Goal: Information Seeking & Learning: Learn about a topic

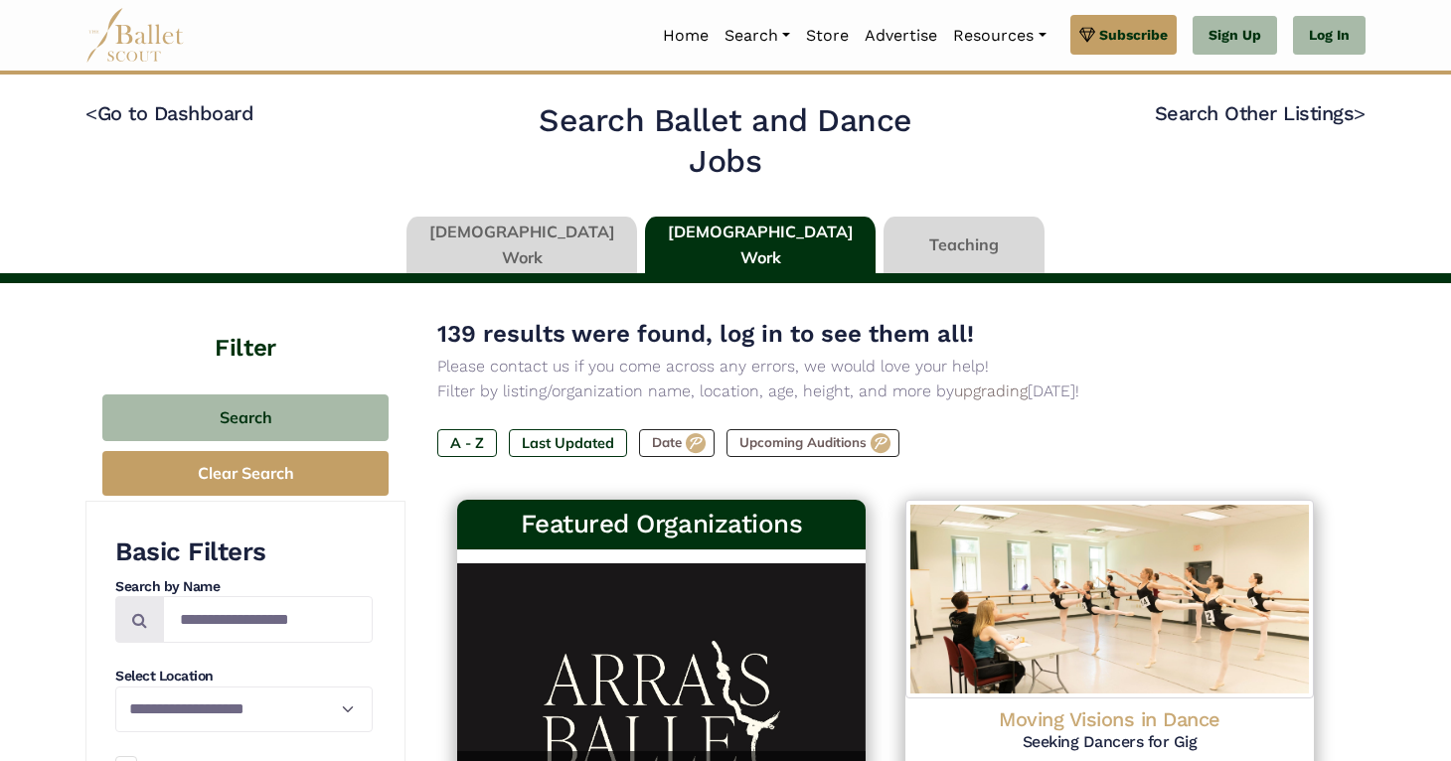
click at [565, 251] on link at bounding box center [522, 245] width 231 height 57
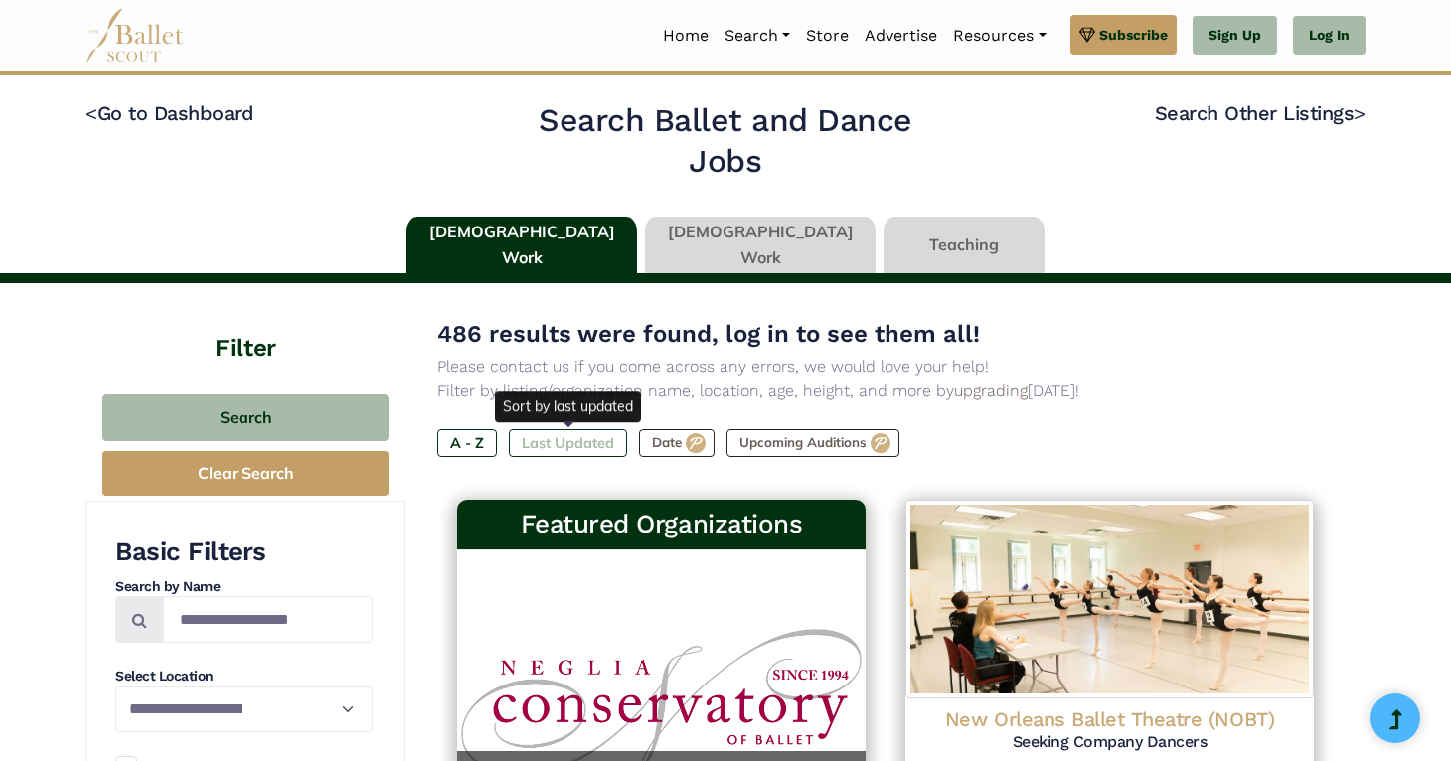
click at [595, 439] on label "Last Updated" at bounding box center [568, 443] width 118 height 28
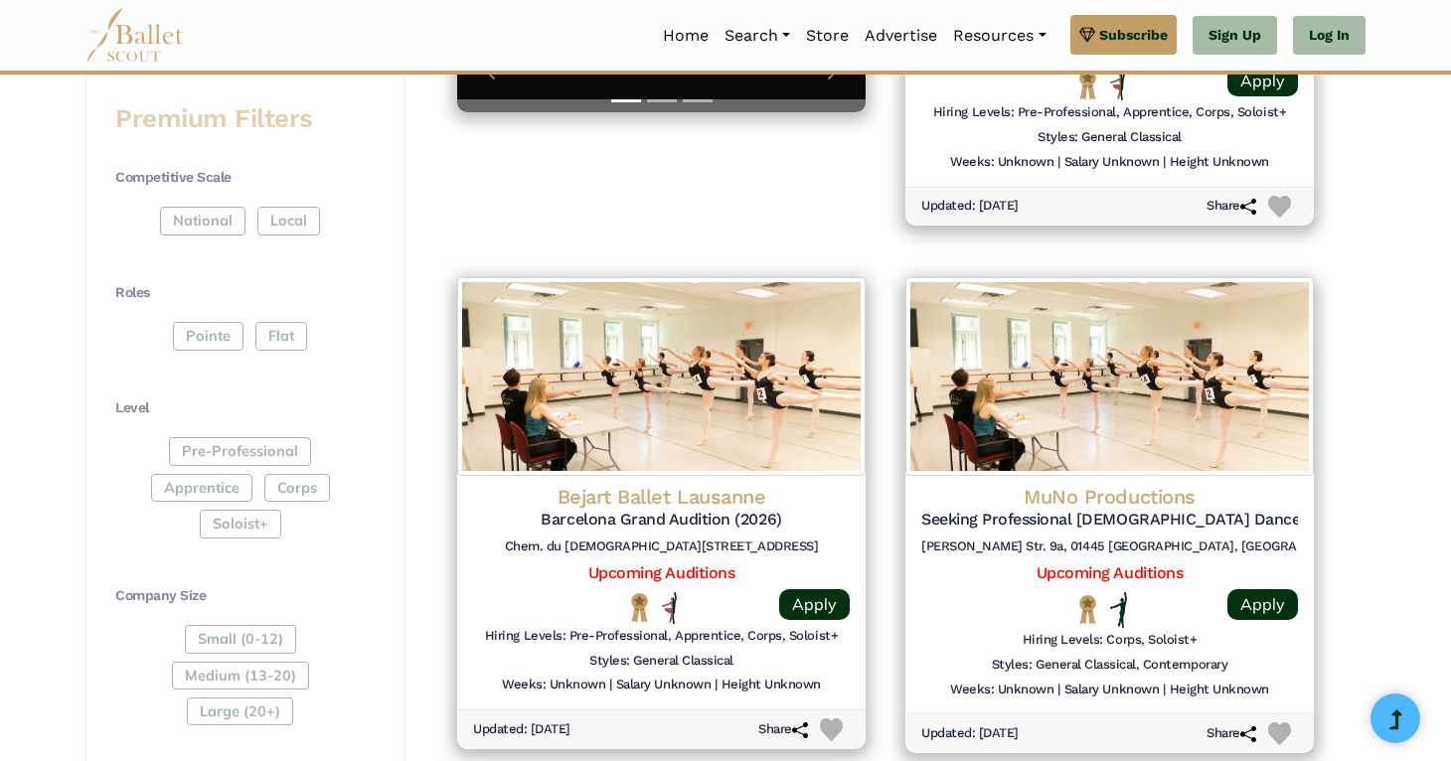
scroll to position [750, 0]
